Goal: Task Accomplishment & Management: Manage account settings

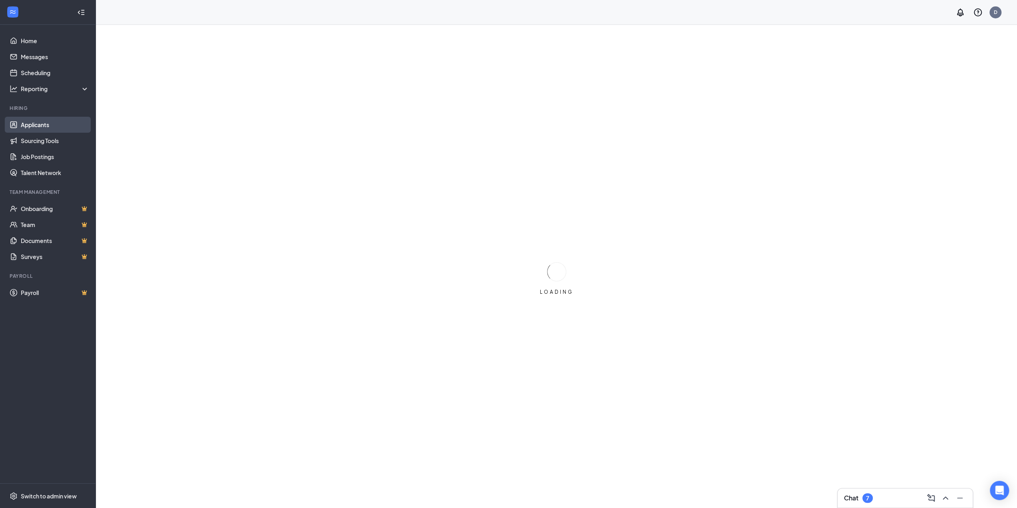
click at [34, 125] on link "Applicants" at bounding box center [55, 125] width 68 height 16
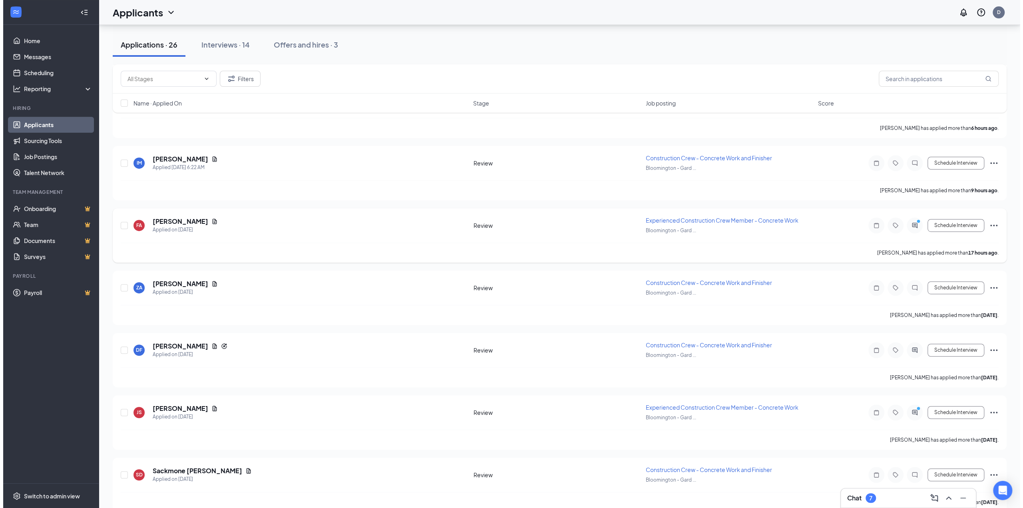
scroll to position [360, 0]
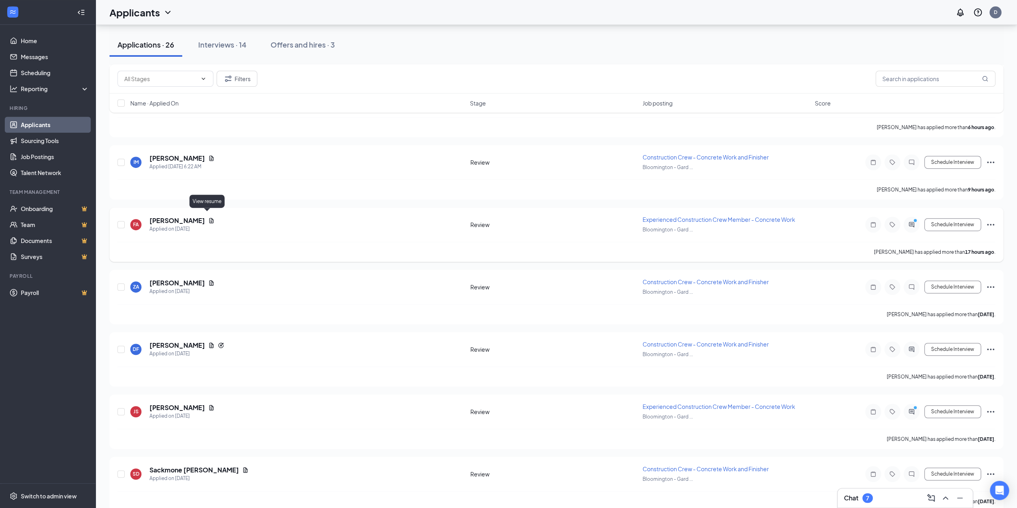
click at [209, 218] on icon "Document" at bounding box center [211, 220] width 4 height 5
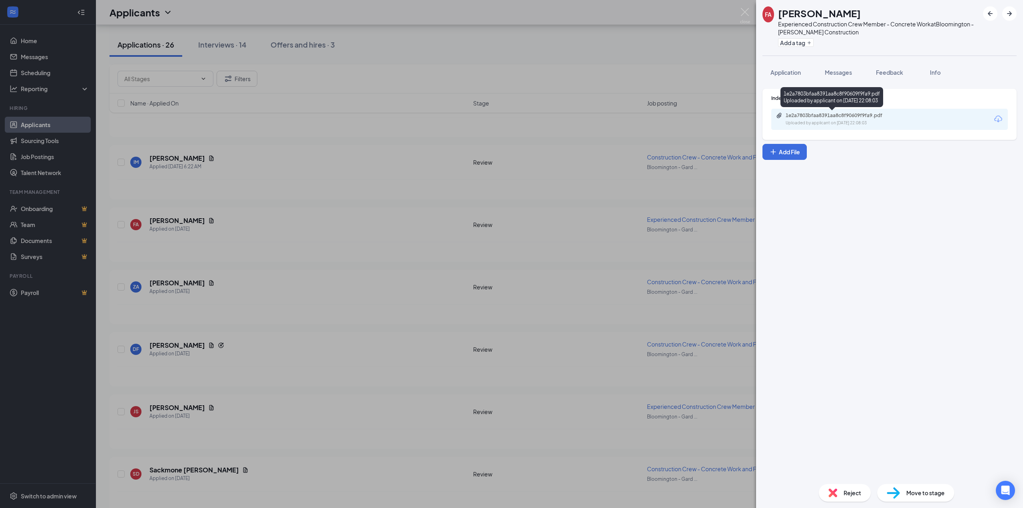
click at [810, 120] on div "Uploaded by applicant on Sep 14, 2025 at 22:08:03" at bounding box center [846, 123] width 120 height 6
click at [849, 120] on div "Uploaded by applicant on Sep 14, 2025 at 22:08:03" at bounding box center [846, 123] width 120 height 6
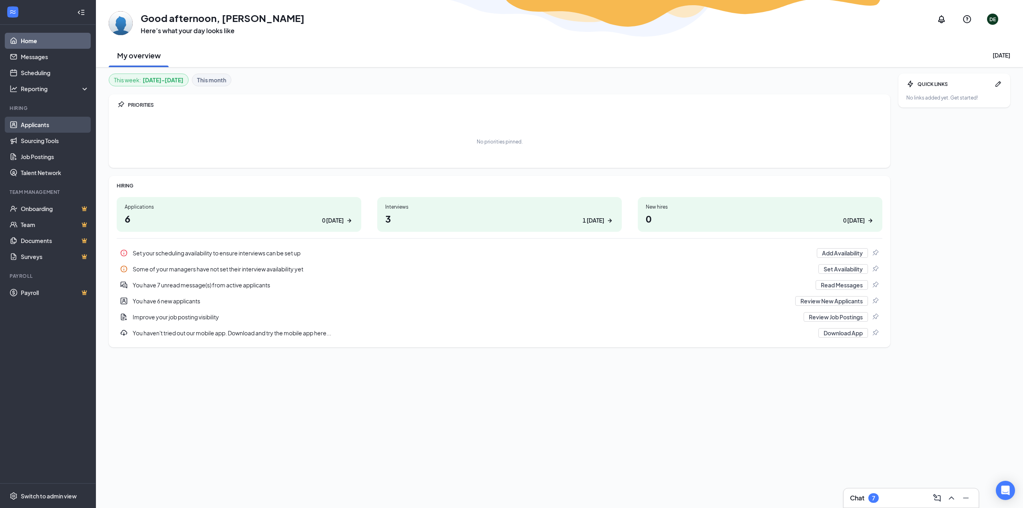
click at [52, 122] on link "Applicants" at bounding box center [55, 125] width 68 height 16
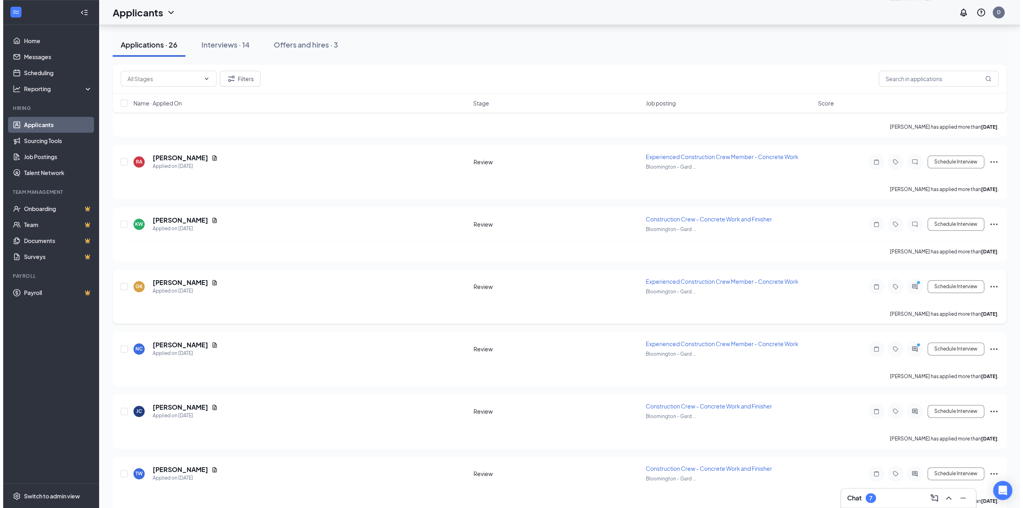
scroll to position [799, 0]
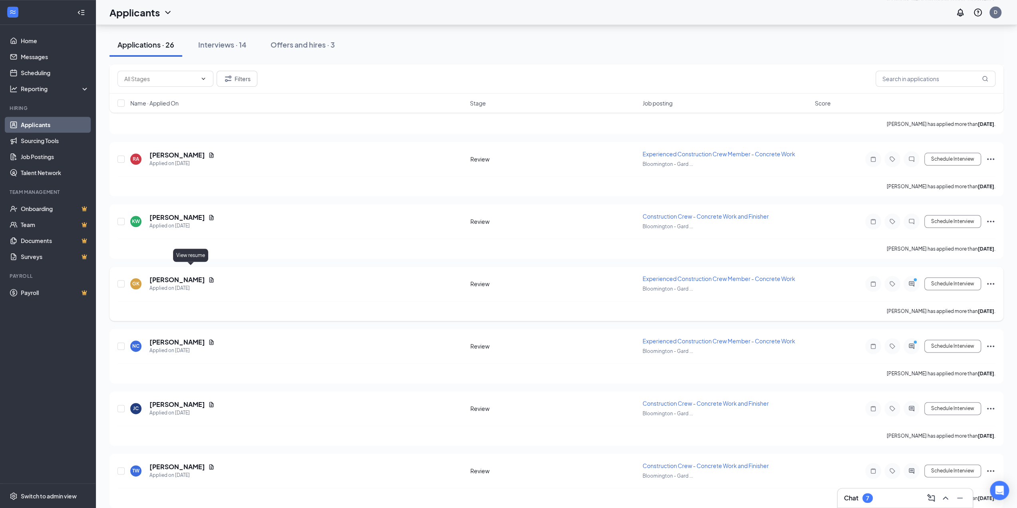
click at [208, 277] on icon "Document" at bounding box center [211, 280] width 6 height 6
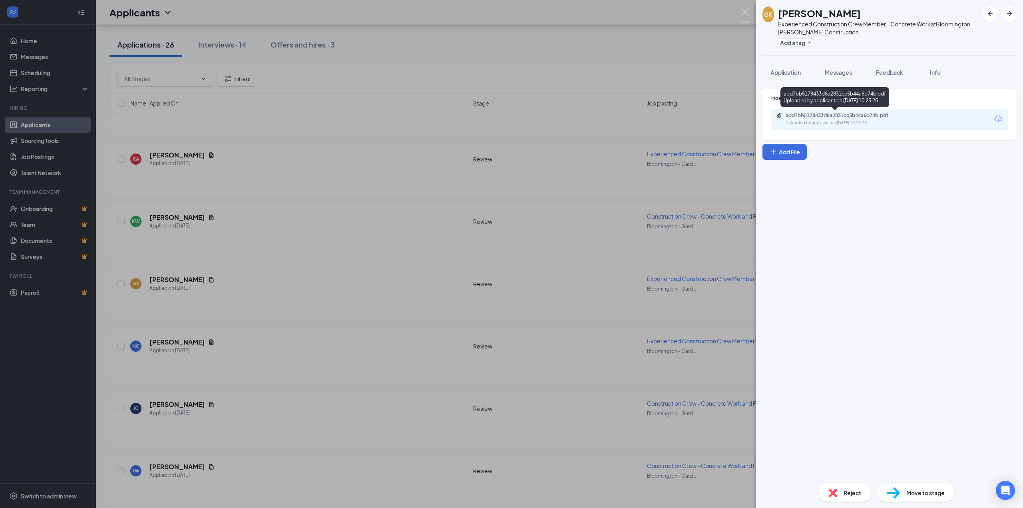
click at [848, 120] on div "Uploaded by applicant on [DATE] 10:25:25" at bounding box center [846, 123] width 120 height 6
